Goal: Use online tool/utility: Use online tool/utility

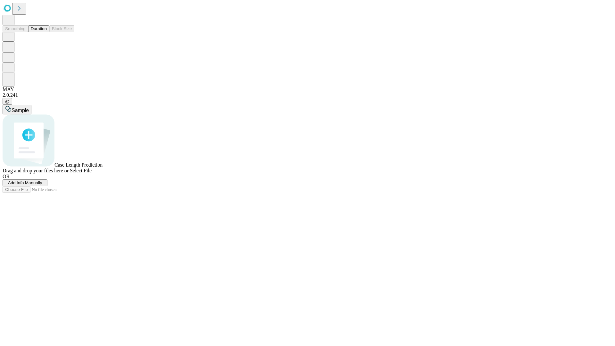
click at [47, 32] on button "Duration" at bounding box center [38, 28] width 21 height 7
click at [42, 185] on span "Add Info Manually" at bounding box center [25, 182] width 34 height 5
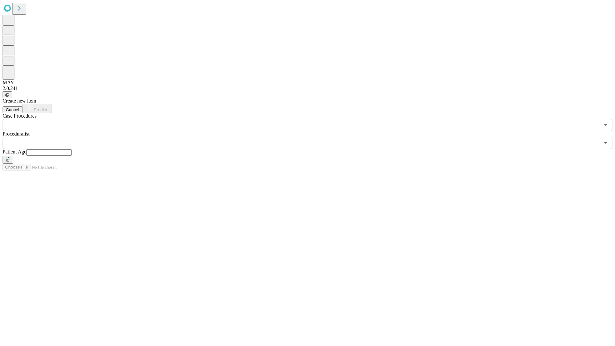
click at [72, 149] on input "text" at bounding box center [48, 152] width 45 height 6
type input "**"
click at [312, 137] on input "text" at bounding box center [301, 143] width 597 height 12
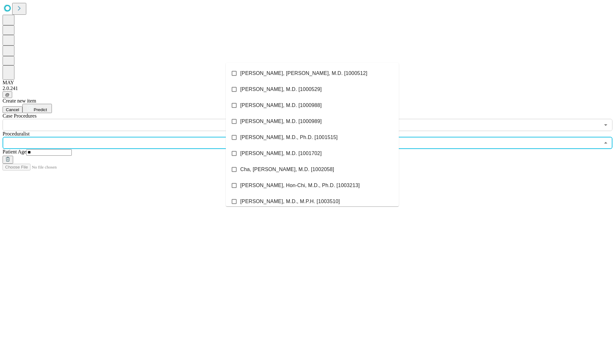
click at [312, 73] on li "[PERSON_NAME], [PERSON_NAME], M.D. [1000512]" at bounding box center [312, 73] width 173 height 16
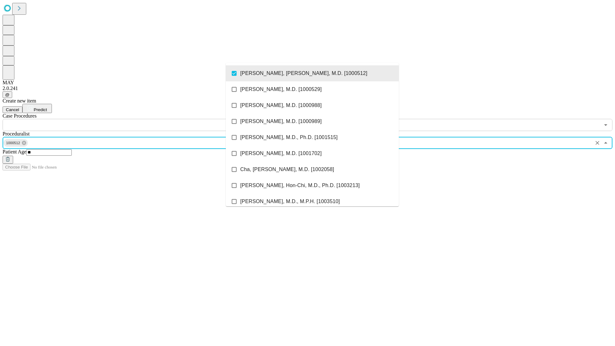
click at [134, 119] on input "text" at bounding box center [301, 125] width 597 height 12
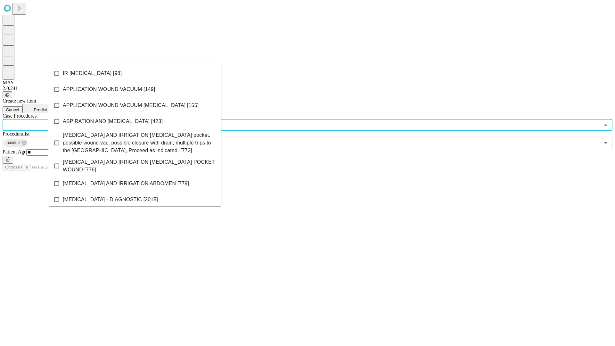
click at [135, 73] on li "IR [MEDICAL_DATA] [98]" at bounding box center [134, 73] width 173 height 16
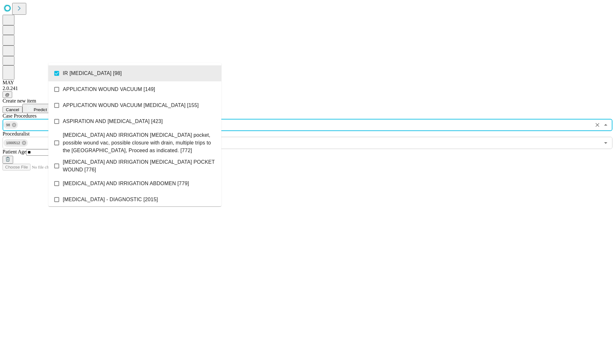
click at [47, 107] on span "Predict" at bounding box center [40, 109] width 13 height 5
